Goal: Information Seeking & Learning: Find specific fact

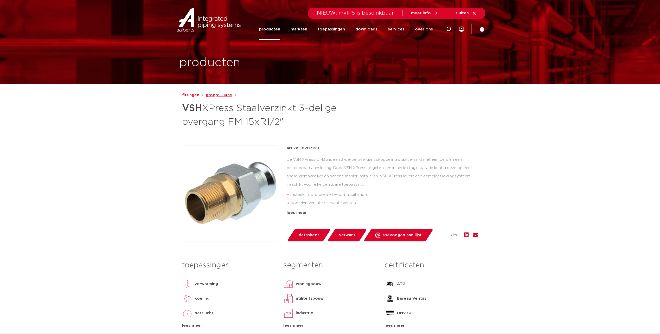
click at [214, 95] on link "groep: C1435" at bounding box center [219, 95] width 27 height 6
click at [195, 95] on link "fittingen" at bounding box center [190, 95] width 17 height 6
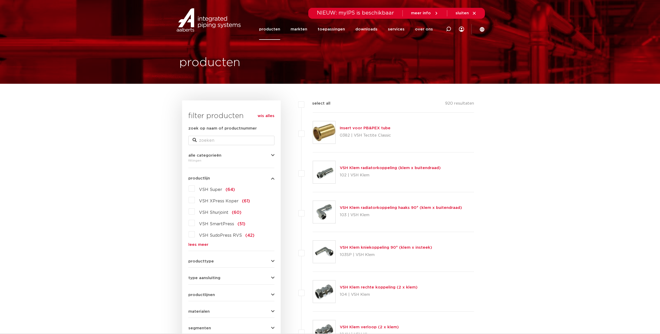
drag, startPoint x: 217, startPoint y: 210, endPoint x: 226, endPoint y: 74, distance: 136.2
click at [197, 243] on link "lees meer" at bounding box center [231, 245] width 86 height 4
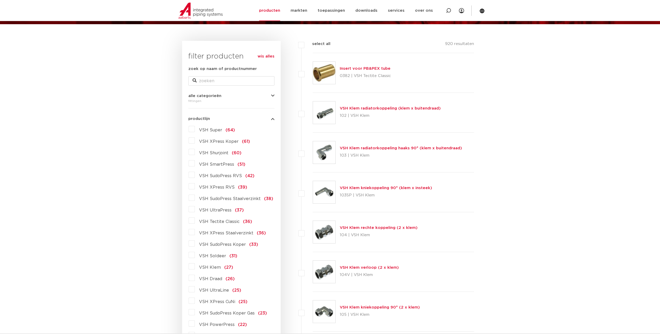
scroll to position [52, 0]
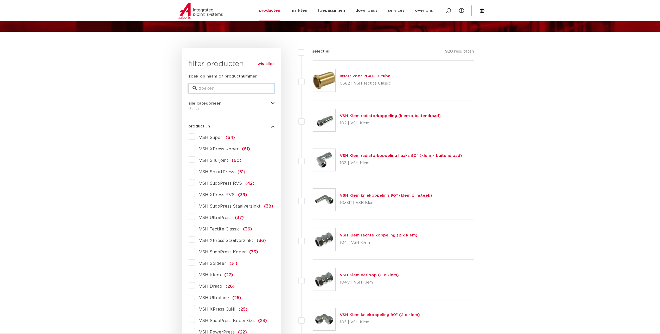
click at [218, 90] on input "zoek op naam of productnummer" at bounding box center [231, 88] width 86 height 9
type input "x press staalverzinkt"
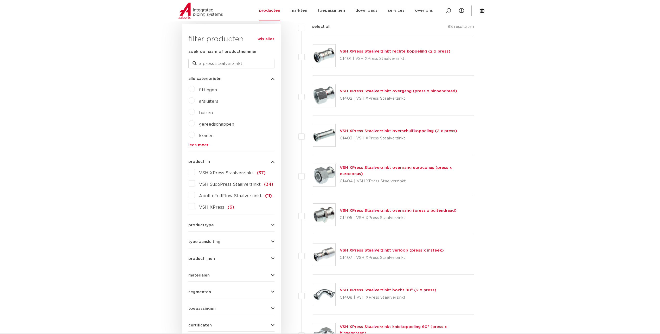
scroll to position [130, 0]
click at [365, 170] on link "VSH XPress Staalverzinkt overgang euroconus (press x euroconus)" at bounding box center [396, 171] width 112 height 10
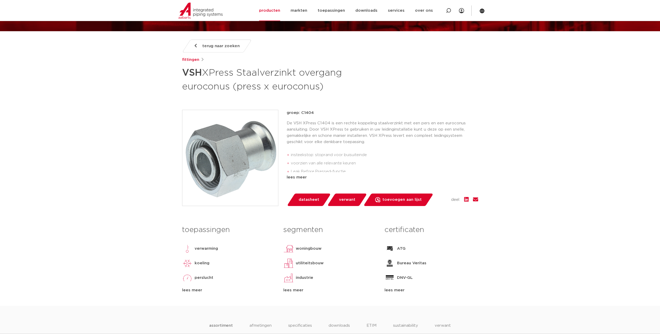
scroll to position [156, 0]
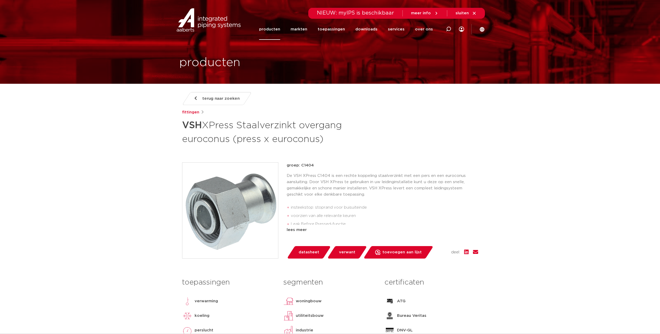
click at [202, 103] on link "terug naar zoeken" at bounding box center [217, 98] width 70 height 13
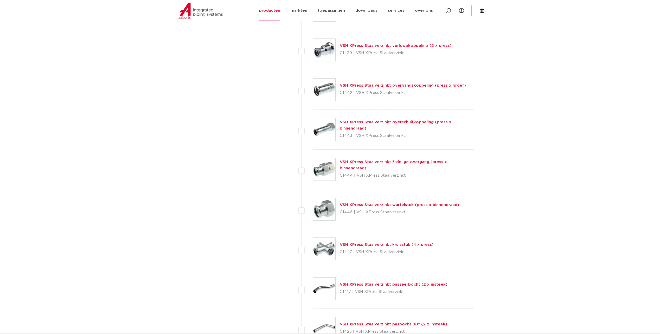
scroll to position [1171, 0]
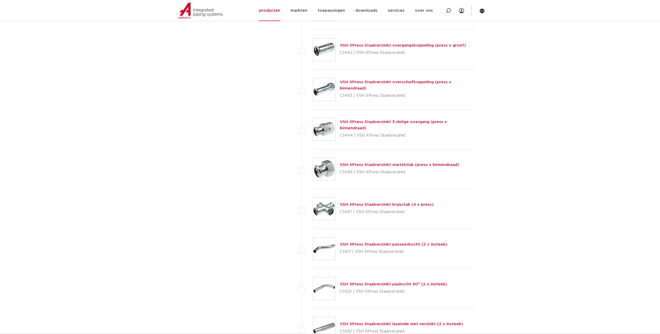
click at [362, 165] on link "VSH XPress Staalverzinkt wartelstuk (press x binnendraad)" at bounding box center [399, 165] width 119 height 4
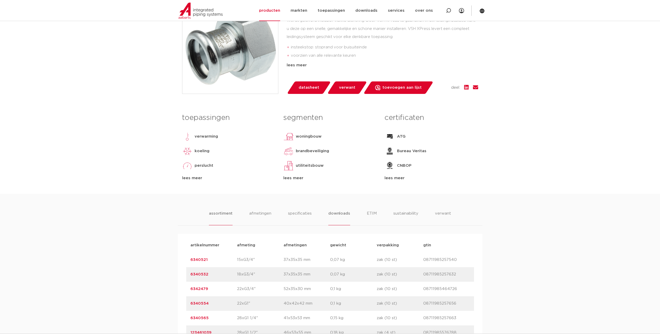
scroll to position [286, 0]
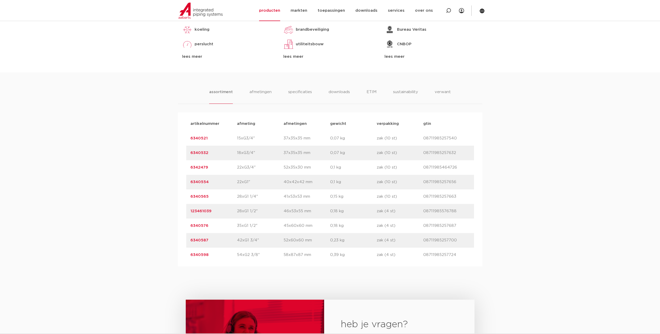
click at [202, 225] on link "6340576" at bounding box center [200, 226] width 18 height 4
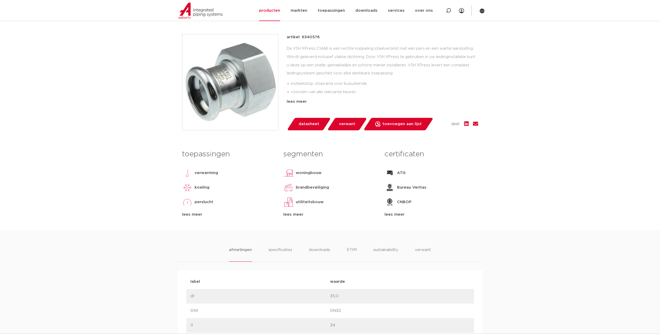
scroll to position [52, 0]
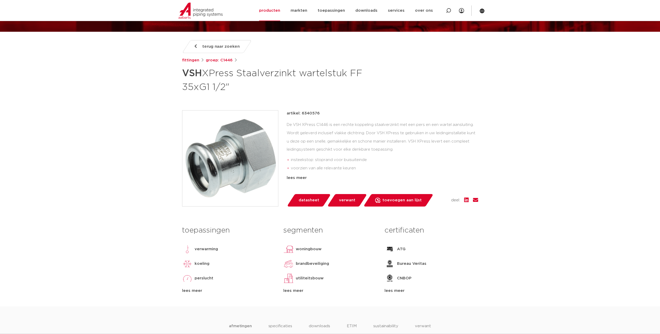
click at [313, 112] on p "artikel: 6340576" at bounding box center [303, 113] width 33 height 6
drag, startPoint x: 313, startPoint y: 112, endPoint x: 315, endPoint y: 114, distance: 2.8
copy p "6340576"
